Goal: Information Seeking & Learning: Check status

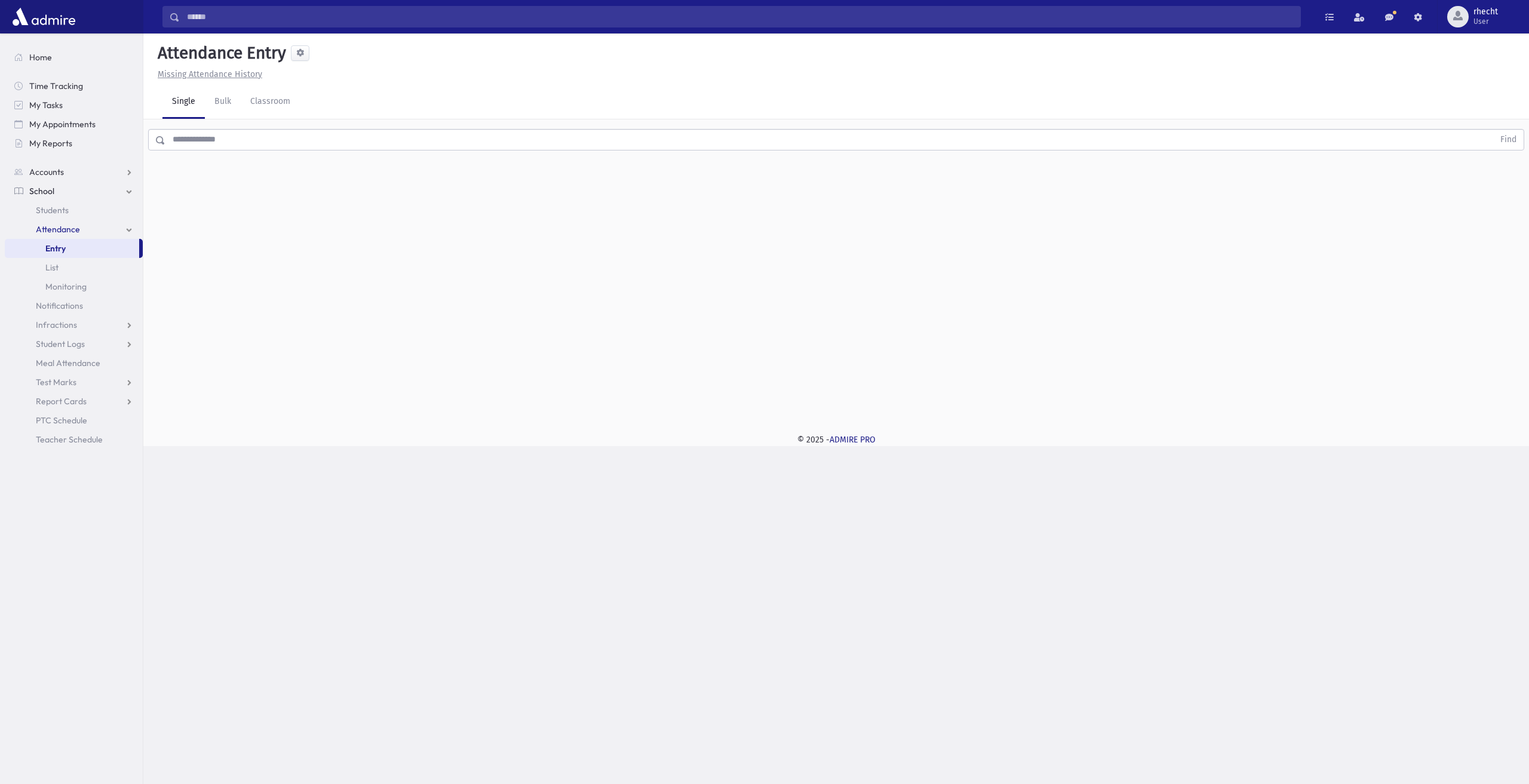
click at [205, 153] on div "Find" at bounding box center [836, 137] width 1386 height 36
click at [209, 138] on input "text" at bounding box center [830, 140] width 1329 height 22
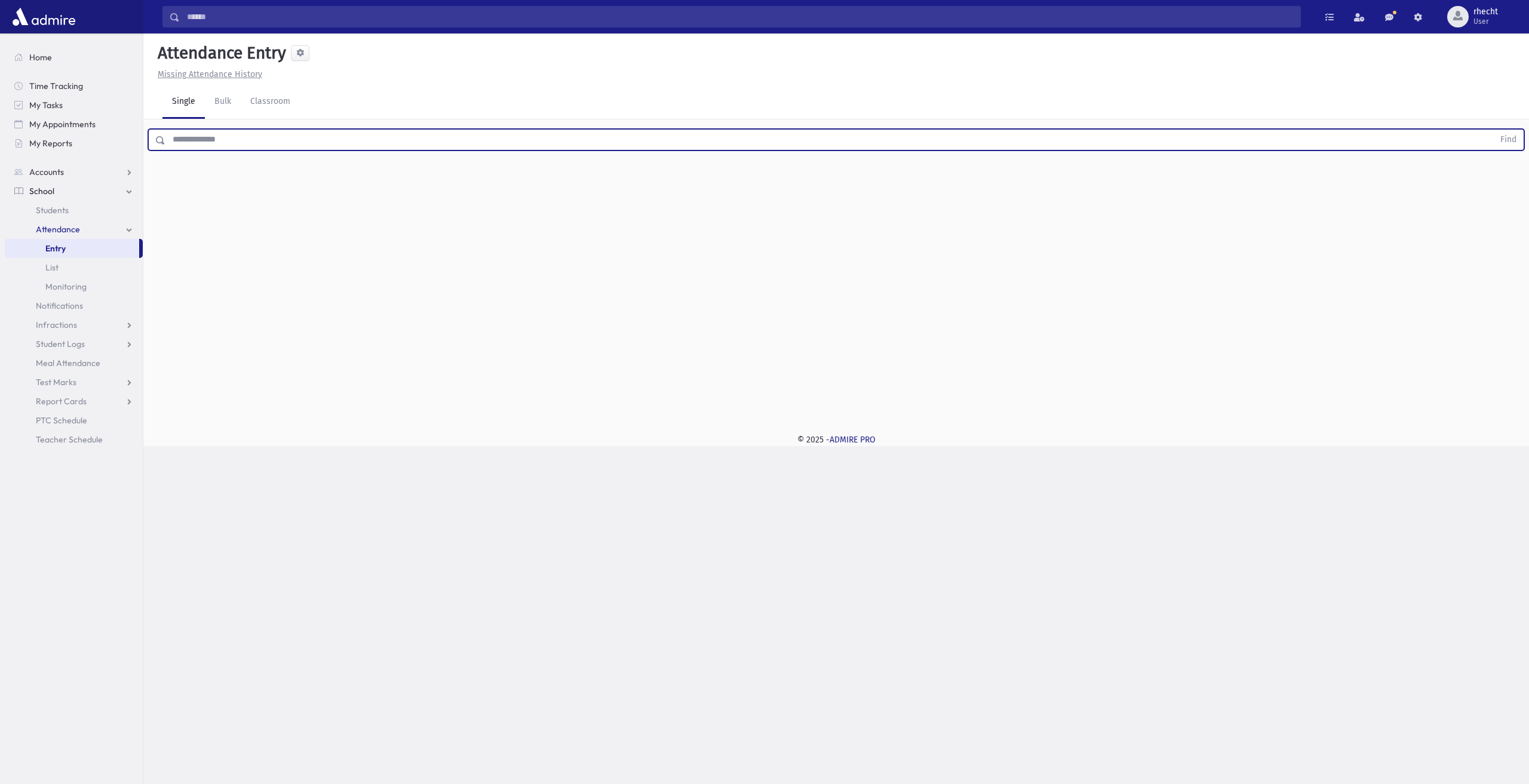
type input "*"
type input "*****"
click at [1493, 129] on button "Find" at bounding box center [1509, 140] width 30 height 20
click at [1494, 174] on icon "button" at bounding box center [1497, 178] width 8 height 10
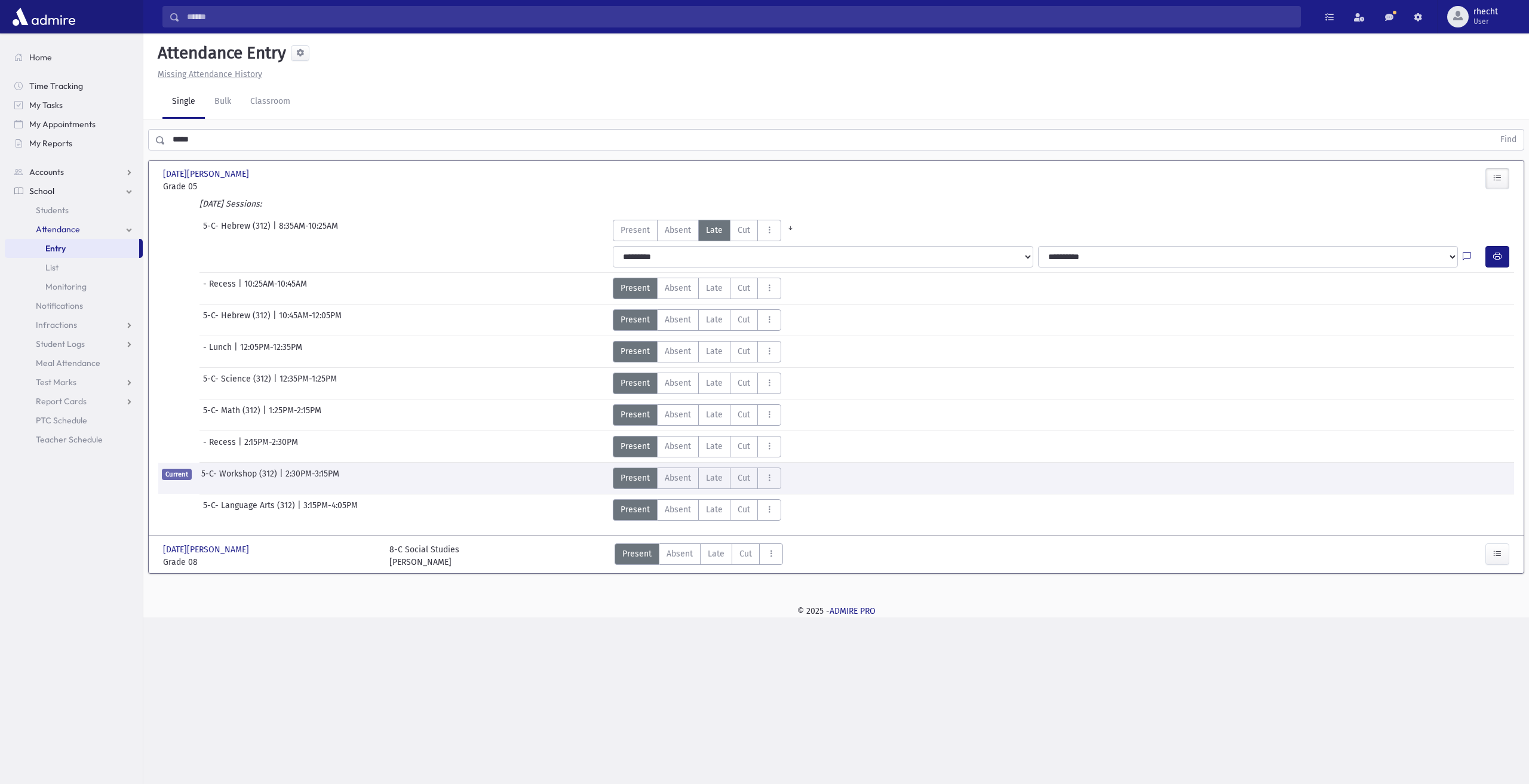
click at [1497, 181] on icon "button" at bounding box center [1497, 178] width 8 height 10
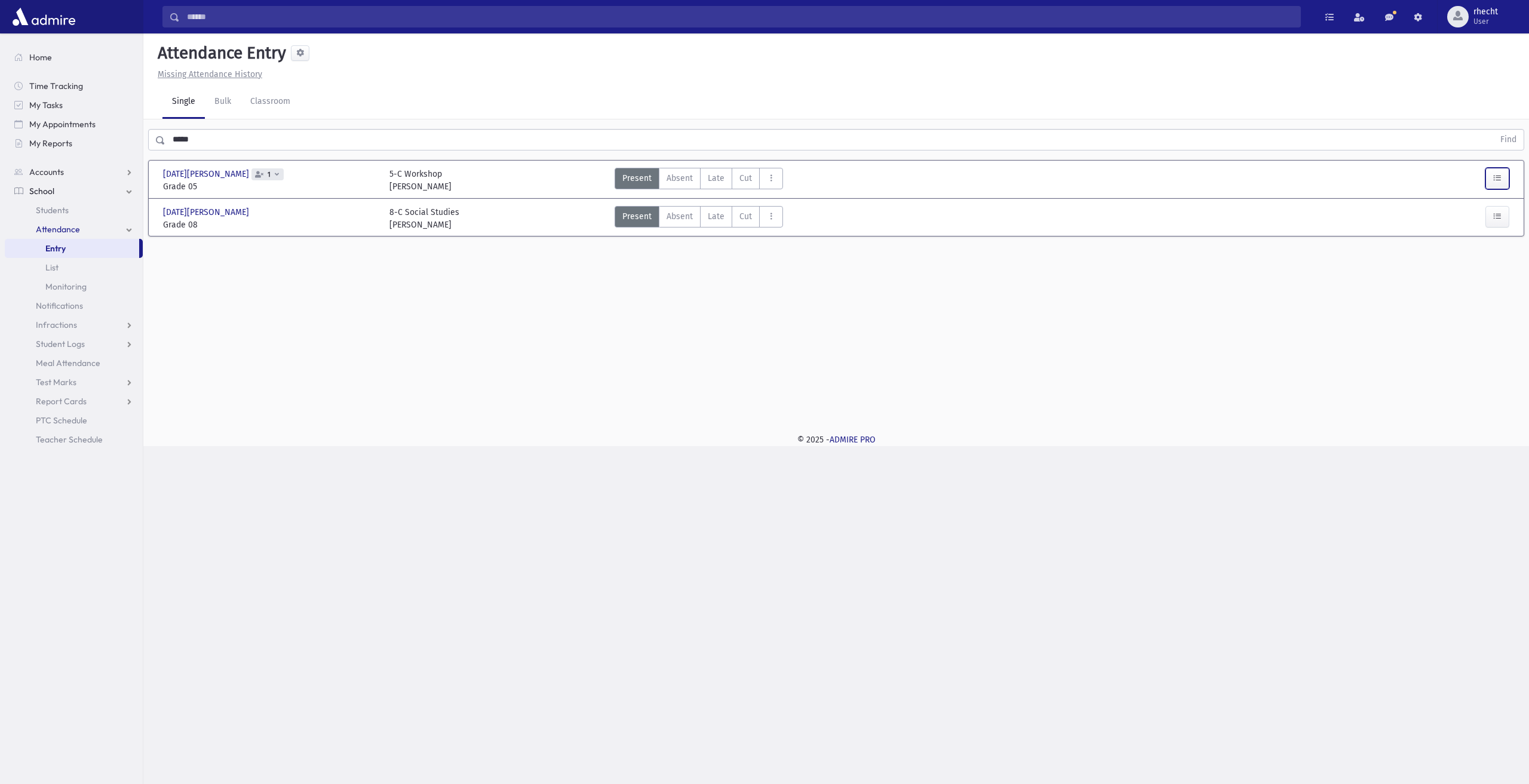
click at [1497, 181] on icon "button" at bounding box center [1497, 178] width 8 height 10
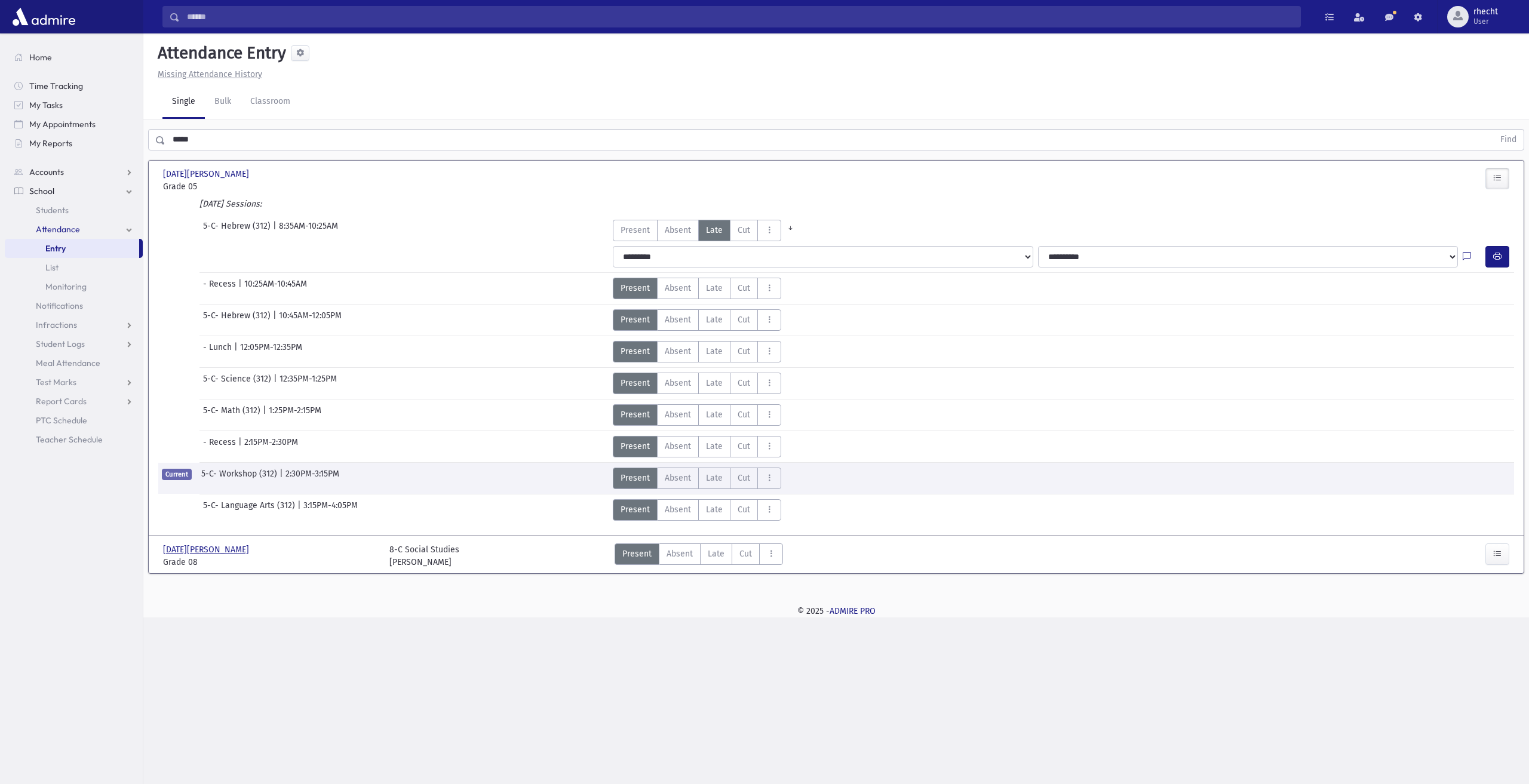
click at [199, 551] on span "[DATE][PERSON_NAME]" at bounding box center [207, 550] width 88 height 13
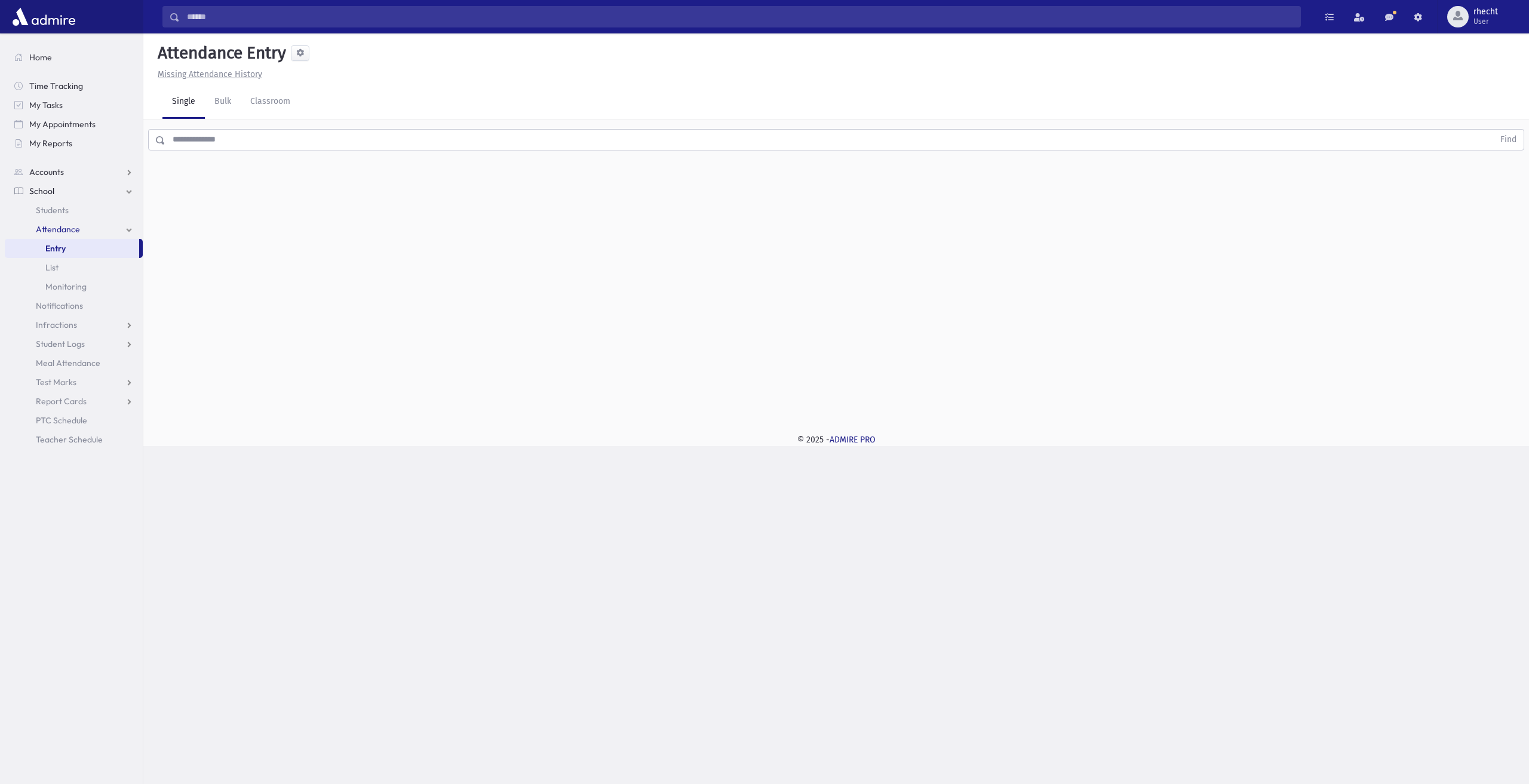
click at [68, 251] on link "Entry" at bounding box center [72, 249] width 135 height 19
click at [237, 135] on input "text" at bounding box center [830, 140] width 1329 height 22
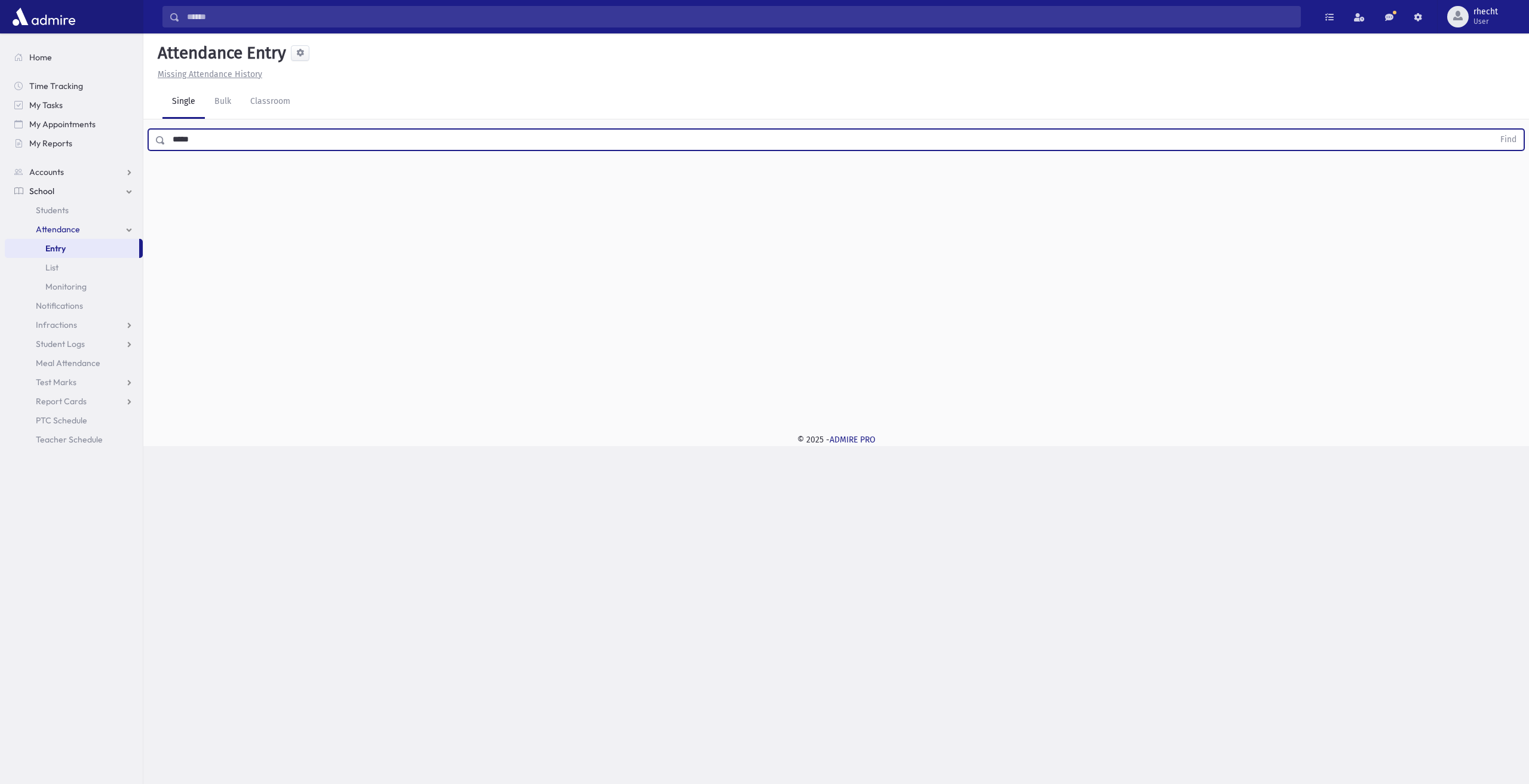
type input "*****"
click at [1493, 129] on button "Find" at bounding box center [1509, 140] width 30 height 20
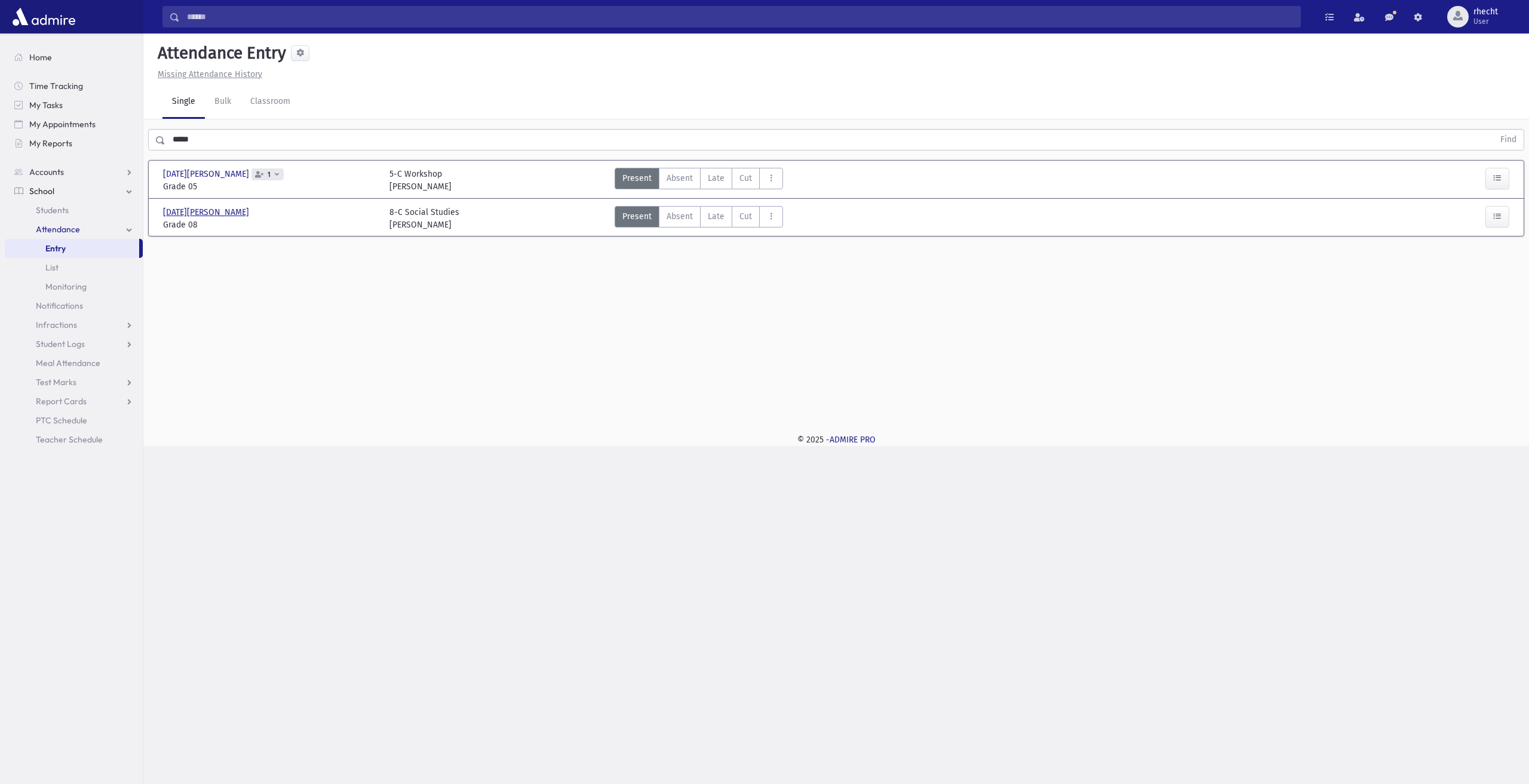
click at [197, 214] on span "Dahan, Aliza" at bounding box center [207, 212] width 88 height 13
click at [83, 211] on link "Students" at bounding box center [74, 210] width 138 height 19
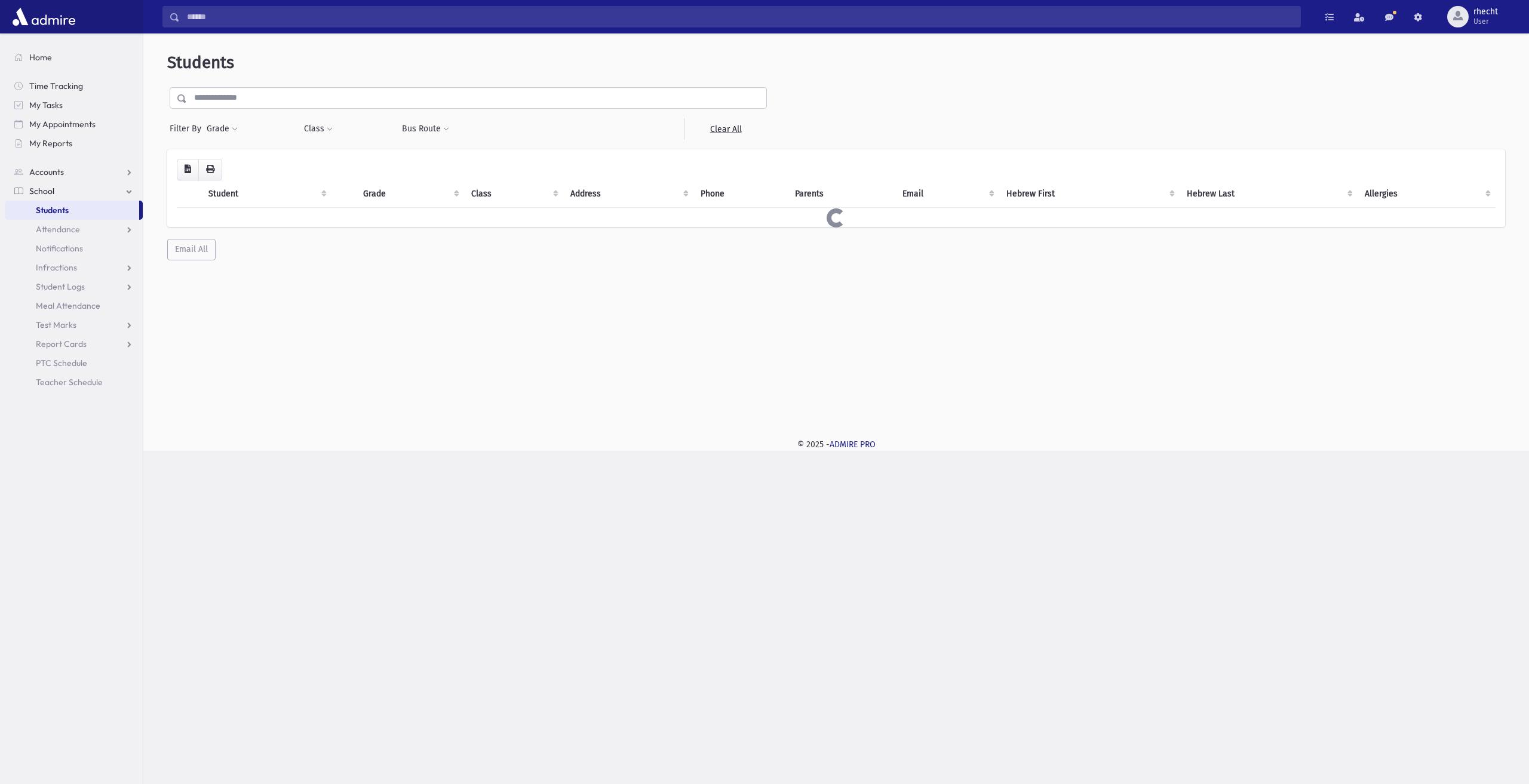
click at [300, 97] on input "text" at bounding box center [476, 98] width 579 height 22
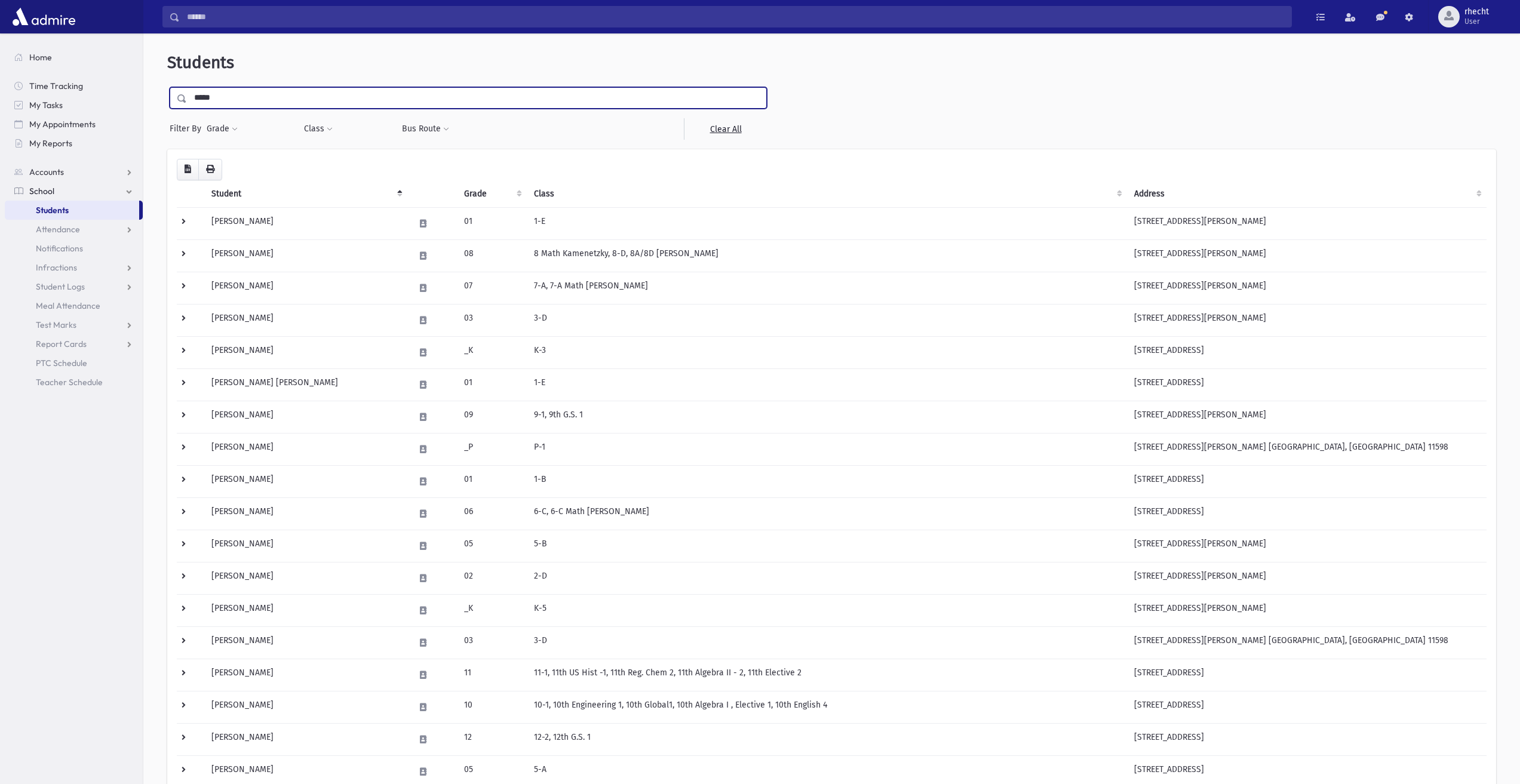
type input "*****"
click at [167, 87] on input "submit" at bounding box center [184, 95] width 34 height 16
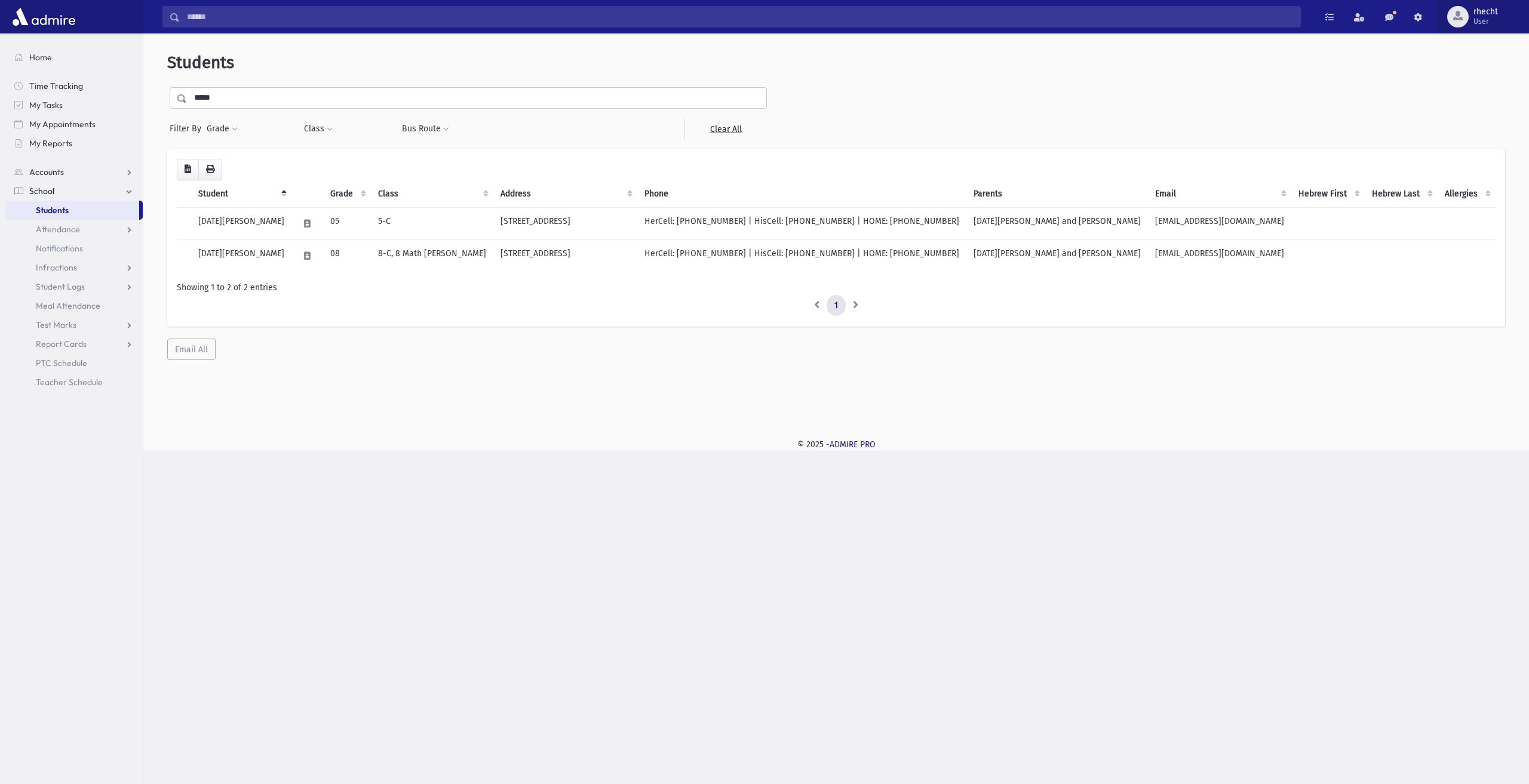
click at [1474, 20] on span "User" at bounding box center [1486, 21] width 25 height 10
click at [1492, 124] on link "Logout" at bounding box center [1478, 121] width 96 height 22
